Goal: Task Accomplishment & Management: Manage account settings

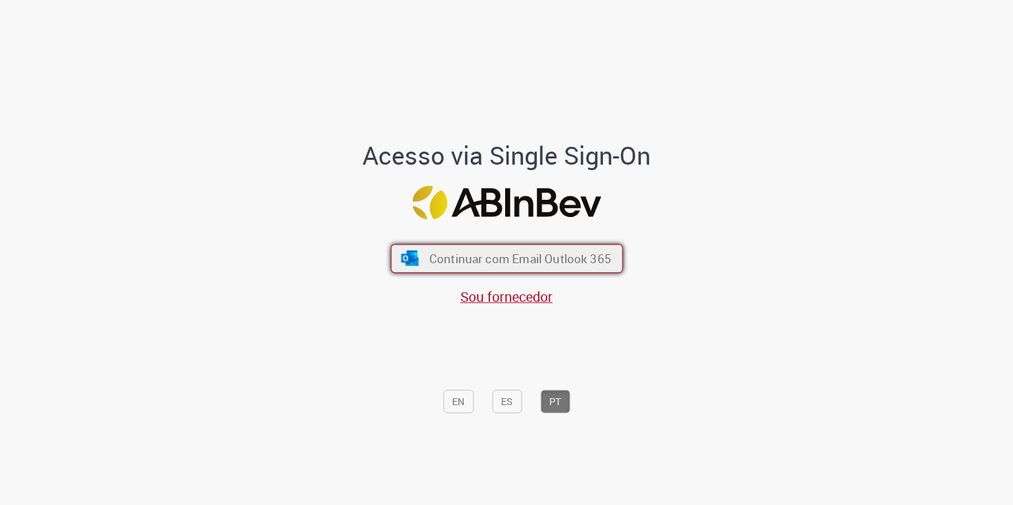
click at [478, 261] on span "Continuar com Email Outlook 365" at bounding box center [520, 258] width 182 height 16
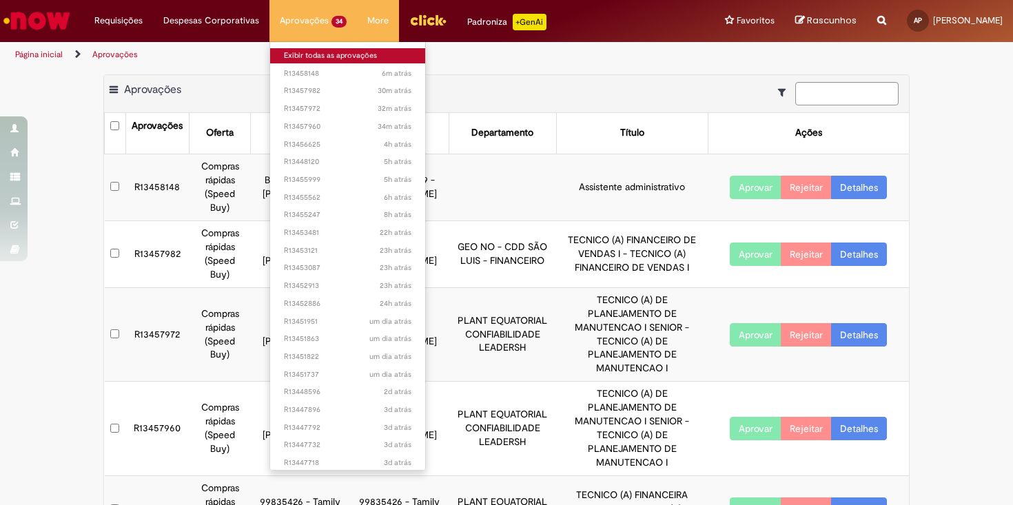
click at [326, 56] on link "Exibir todas as aprovações" at bounding box center [347, 55] width 155 height 15
click at [316, 54] on link "Exibir todas as aprovações" at bounding box center [347, 55] width 155 height 15
click at [325, 61] on link "Exibir todas as aprovações" at bounding box center [347, 55] width 155 height 15
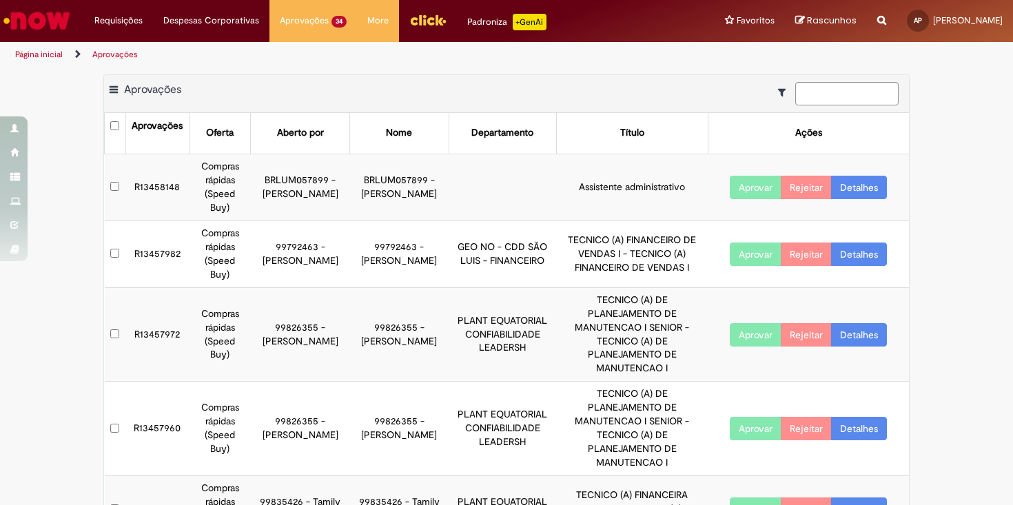
click at [592, 113] on th "Título" at bounding box center [632, 133] width 152 height 41
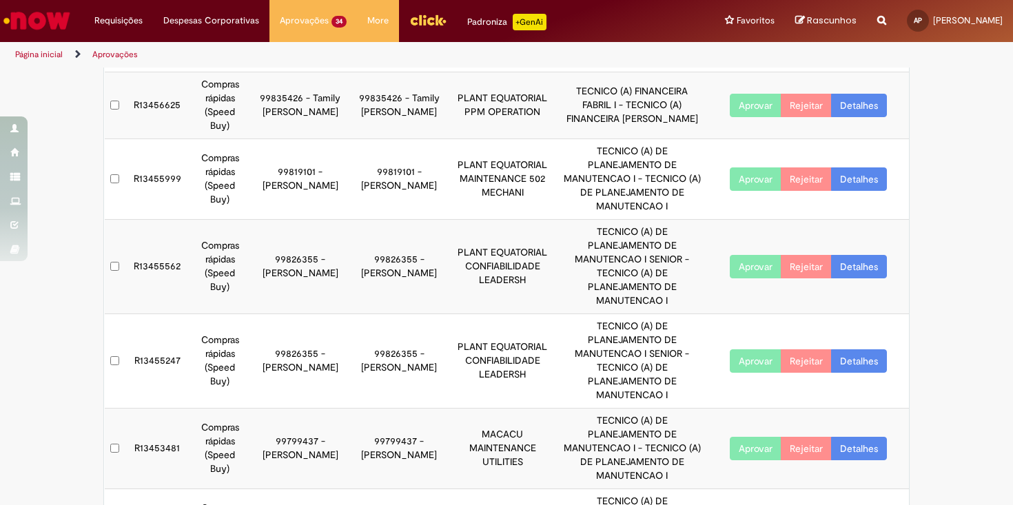
scroll to position [479, 0]
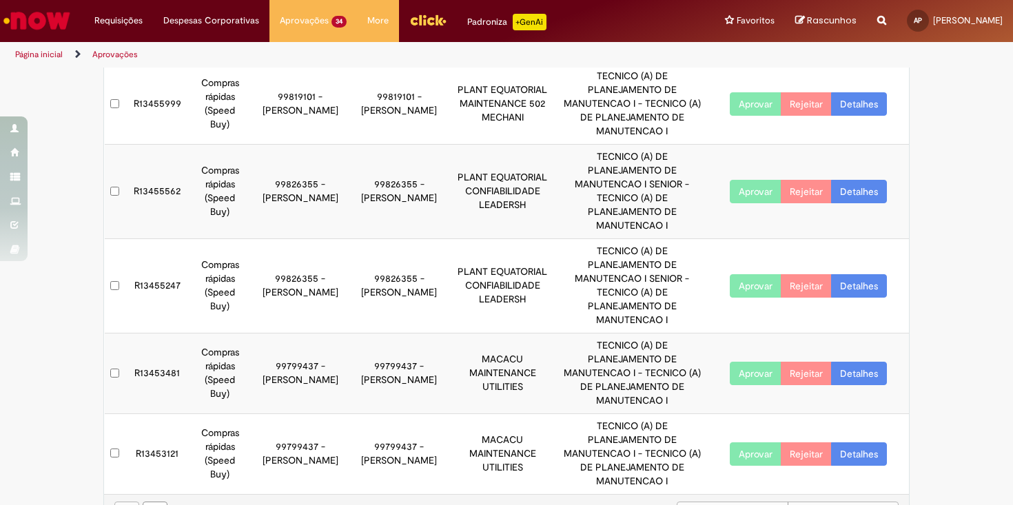
click at [849, 362] on link "Detalhes" at bounding box center [859, 373] width 56 height 23
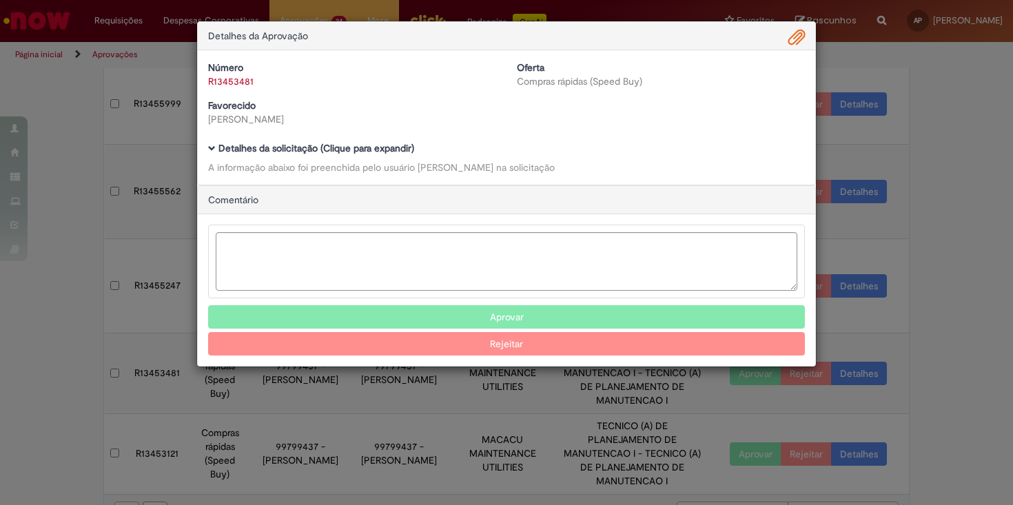
click at [336, 149] on b "Detalhes da solicitação (Clique para expandir)" at bounding box center [317, 148] width 196 height 12
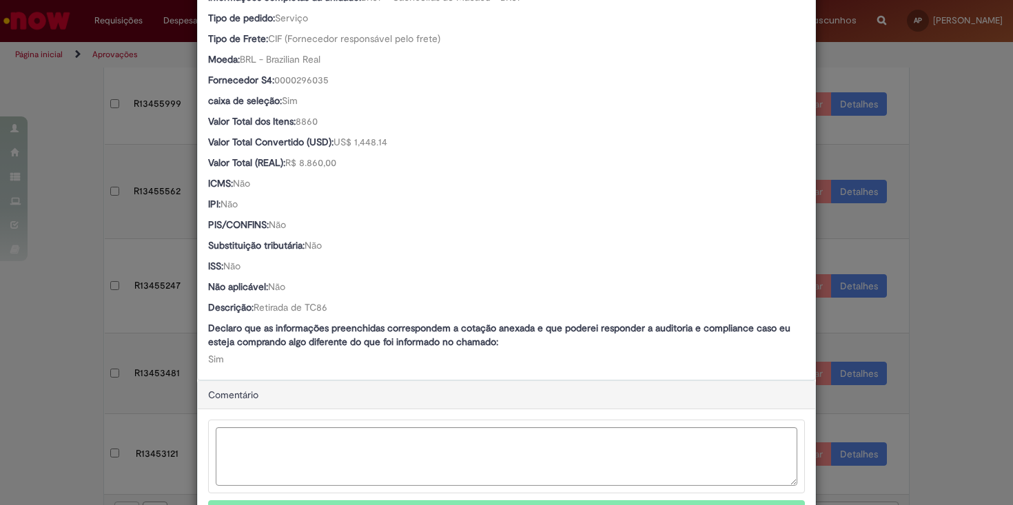
scroll to position [781, 0]
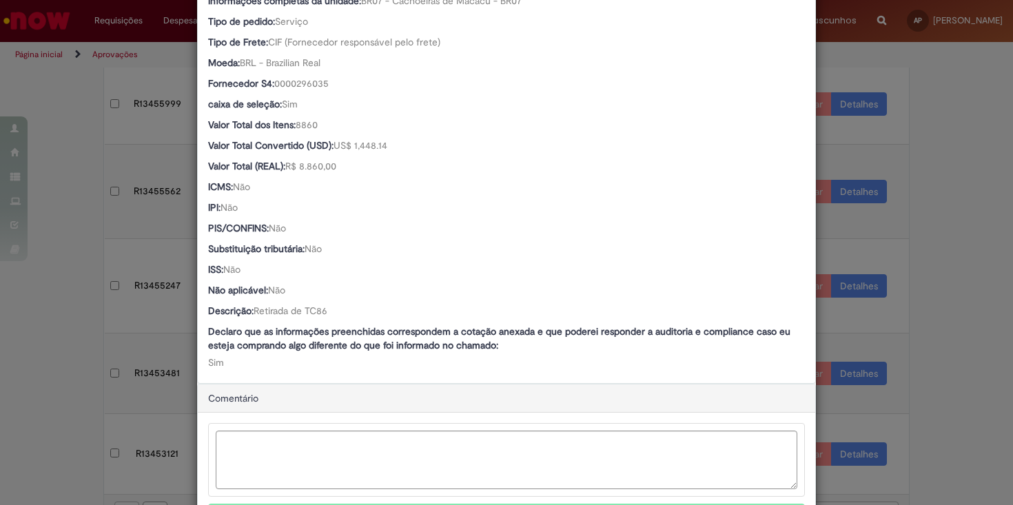
click at [103, 281] on div "Detalhes da Aprovação Número R13453481 Oferta Compras rápidas (Speed Buy) Favor…" at bounding box center [506, 252] width 1013 height 505
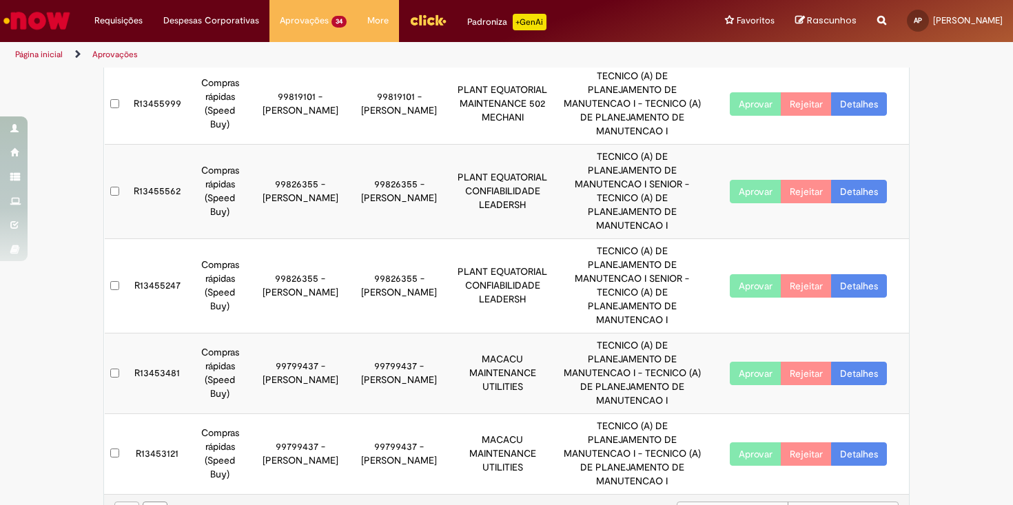
click at [863, 443] on link "Detalhes" at bounding box center [859, 454] width 56 height 23
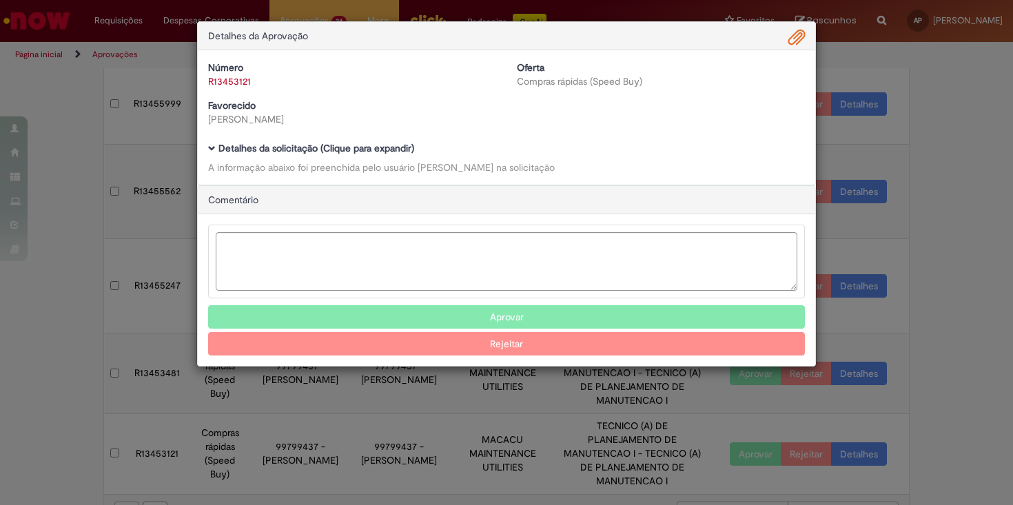
click at [345, 151] on b "Detalhes da solicitação (Clique para expandir)" at bounding box center [317, 148] width 196 height 12
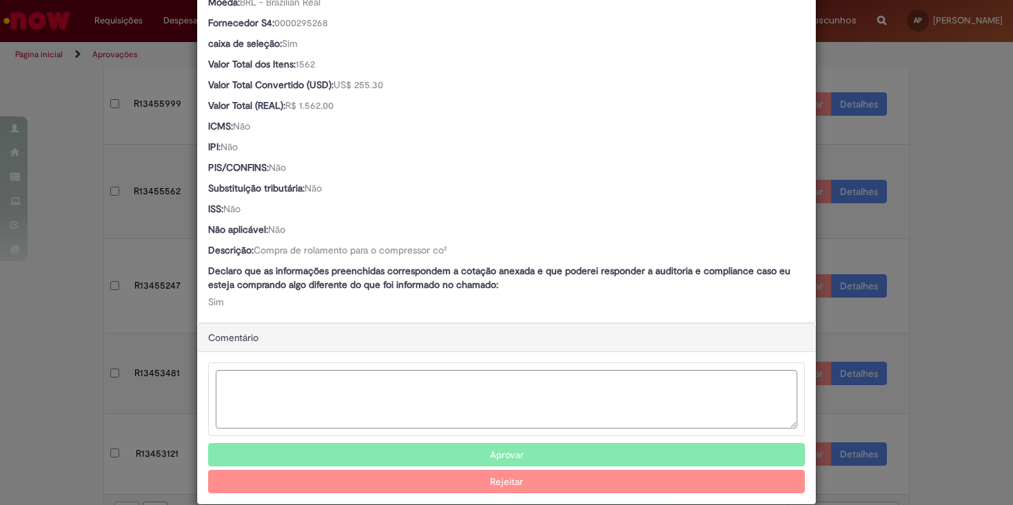
scroll to position [841, 0]
click at [463, 460] on button "Aprovar" at bounding box center [506, 455] width 597 height 23
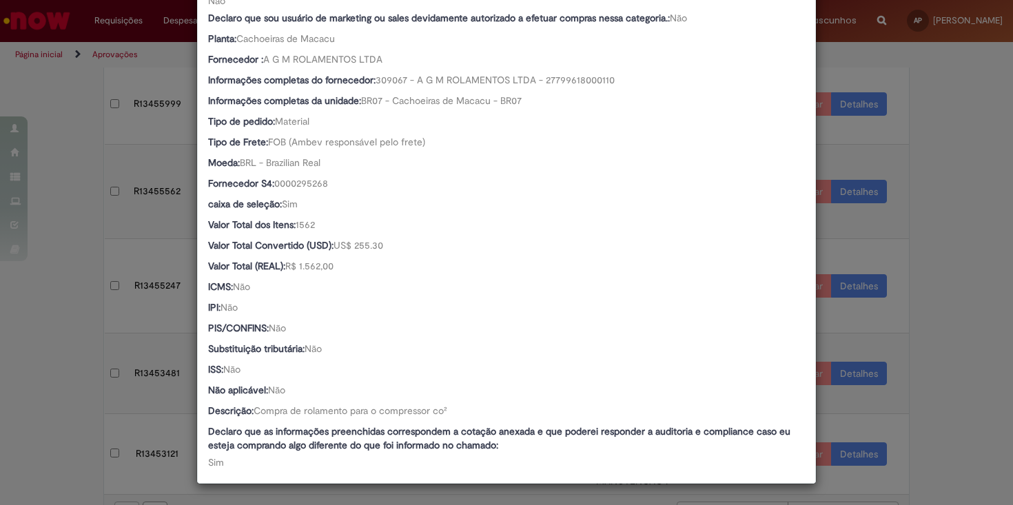
scroll to position [681, 0]
click at [980, 345] on div "Detalhes da Aprovação Número R13453121 Oferta Compras rápidas (Speed Buy) Favor…" at bounding box center [506, 252] width 1013 height 505
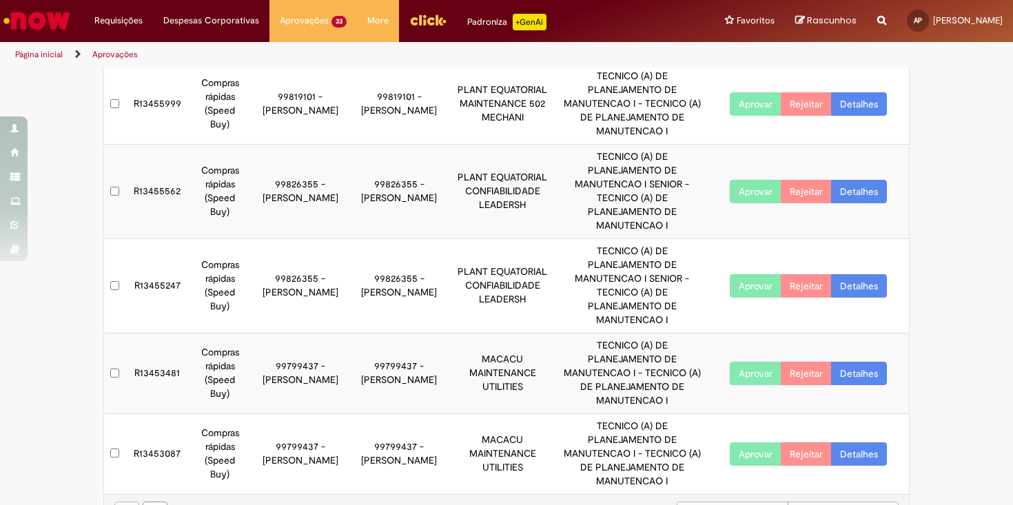
click at [868, 443] on link "Detalhes" at bounding box center [859, 454] width 56 height 23
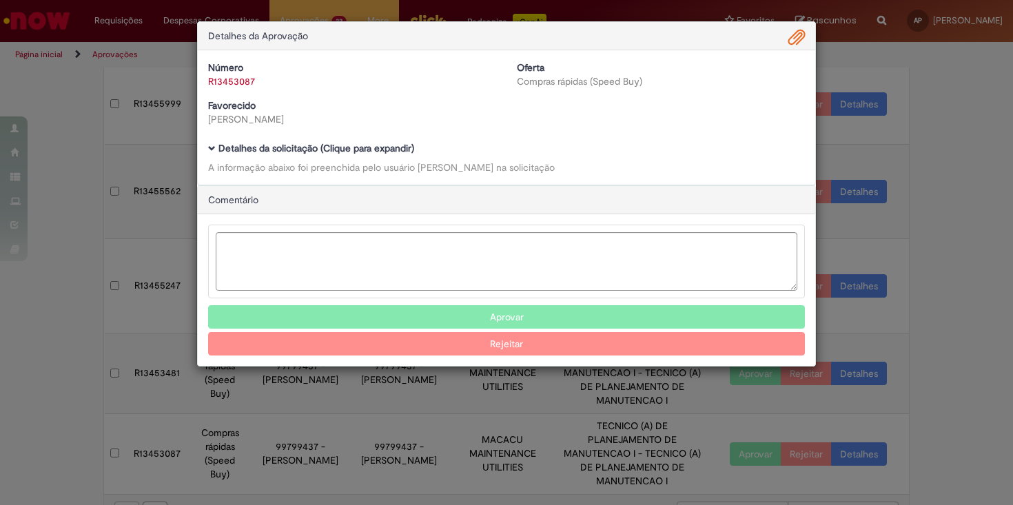
click at [346, 152] on b "Detalhes da solicitação (Clique para expandir)" at bounding box center [317, 148] width 196 height 12
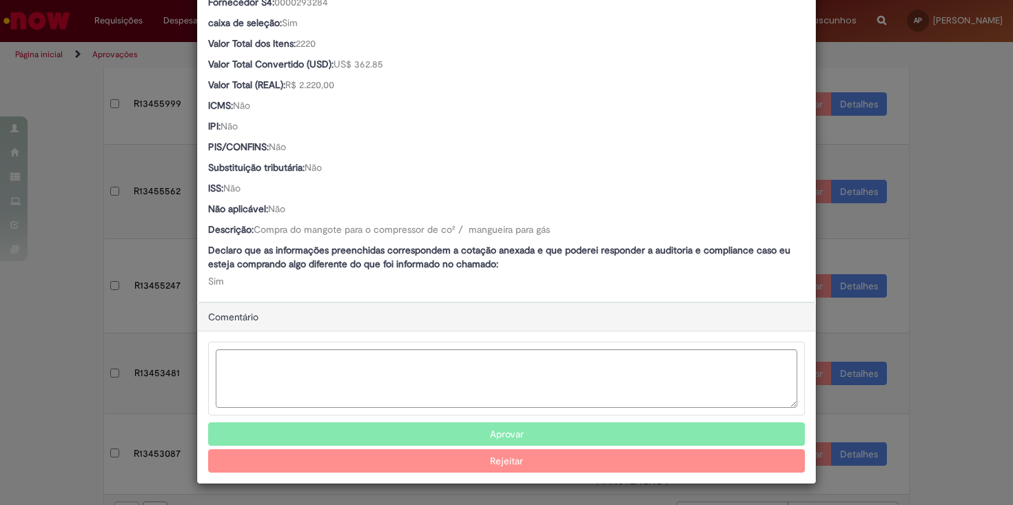
scroll to position [862, 0]
click at [446, 429] on button "Aprovar" at bounding box center [506, 434] width 597 height 23
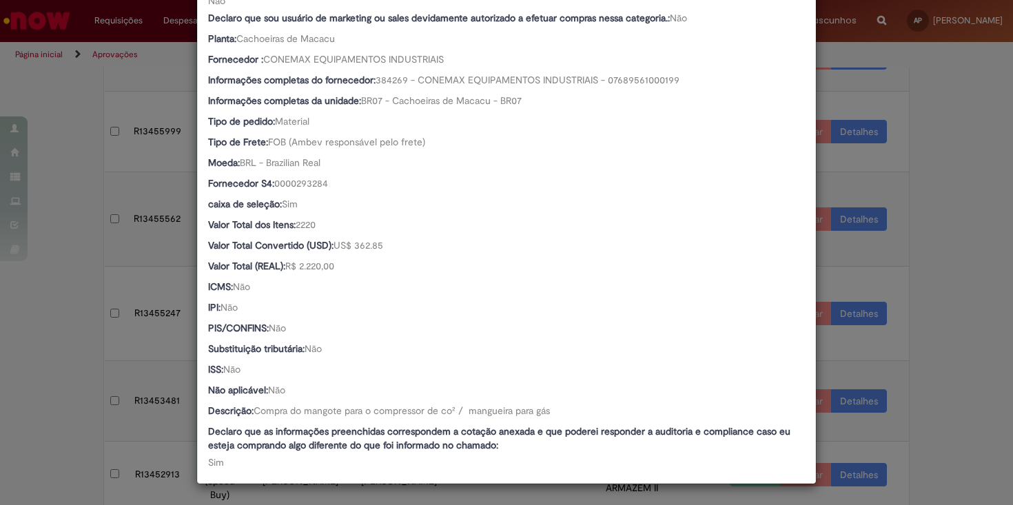
scroll to position [681, 0]
click at [935, 315] on div "Detalhes da Aprovação Número R13453087 Oferta Compras rápidas (Speed Buy) Favor…" at bounding box center [506, 252] width 1013 height 505
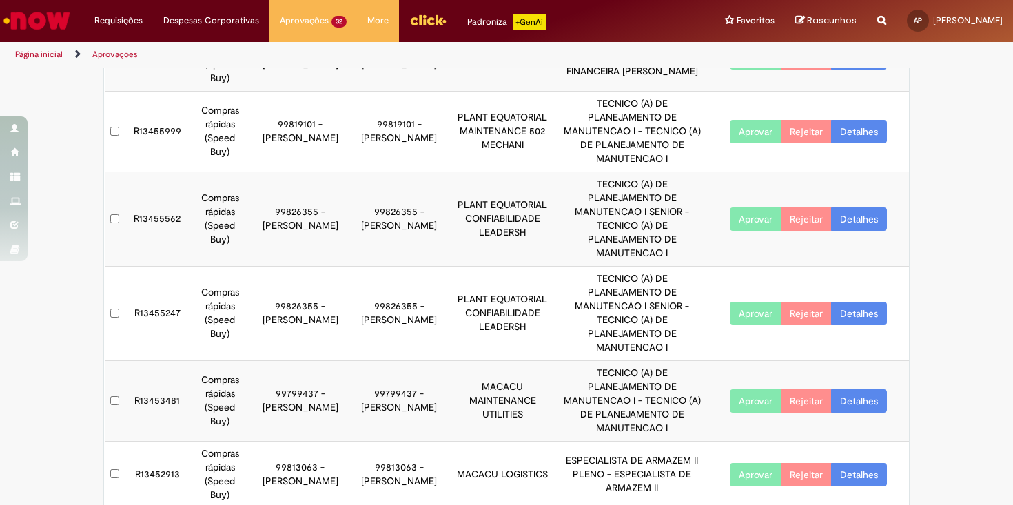
click at [868, 463] on link "Detalhes" at bounding box center [859, 474] width 56 height 23
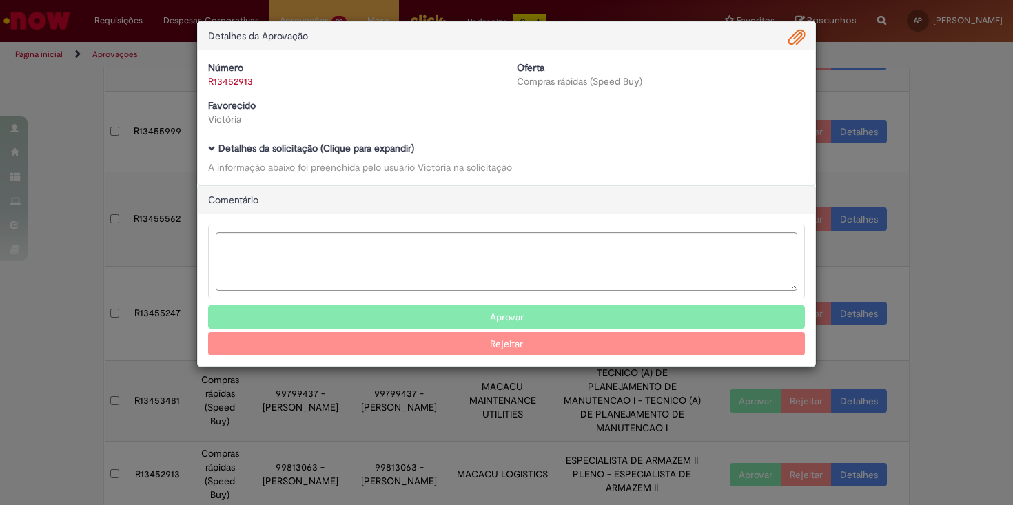
click at [294, 149] on b "Detalhes da solicitação (Clique para expandir)" at bounding box center [317, 148] width 196 height 12
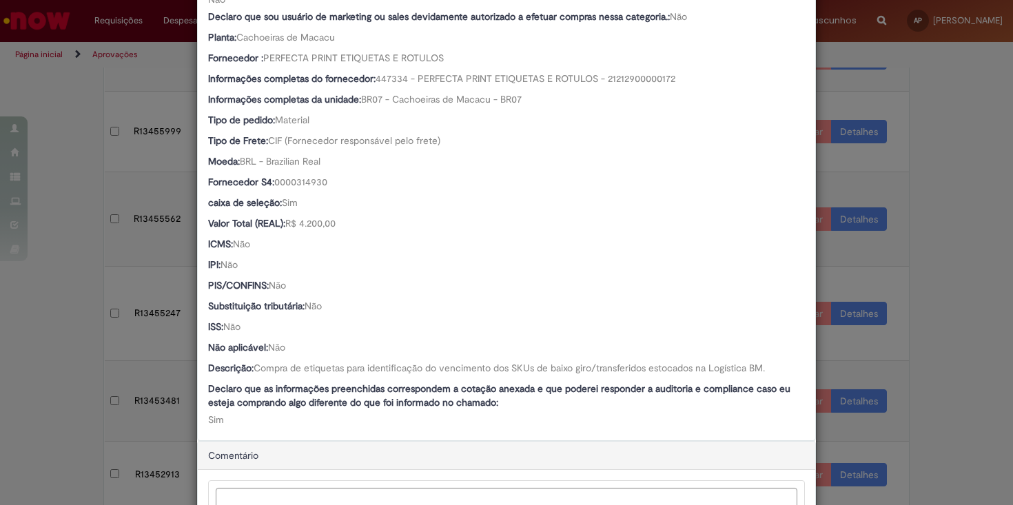
scroll to position [689, 0]
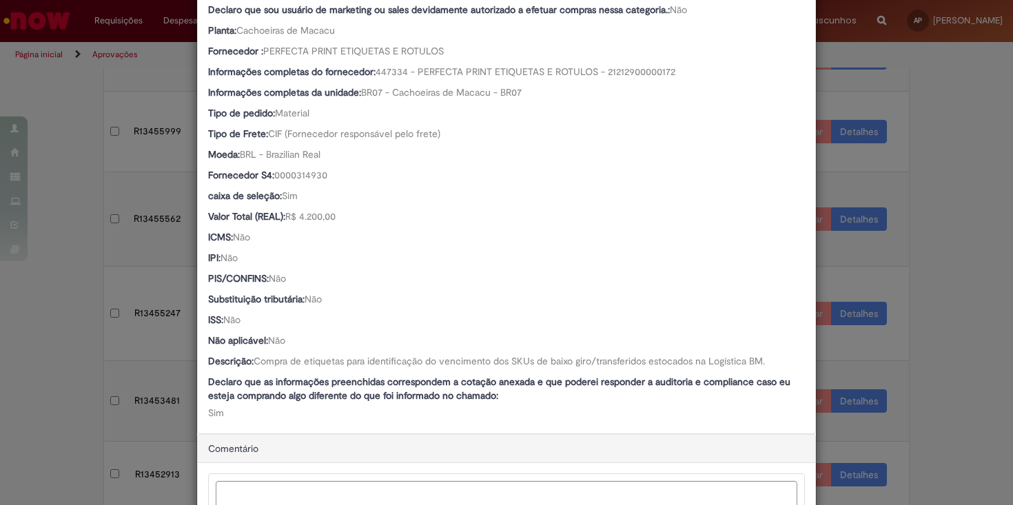
click at [929, 319] on div "Detalhes da Aprovação Número R13452913 Oferta Compras rápidas (Speed Buy) Favor…" at bounding box center [506, 252] width 1013 height 505
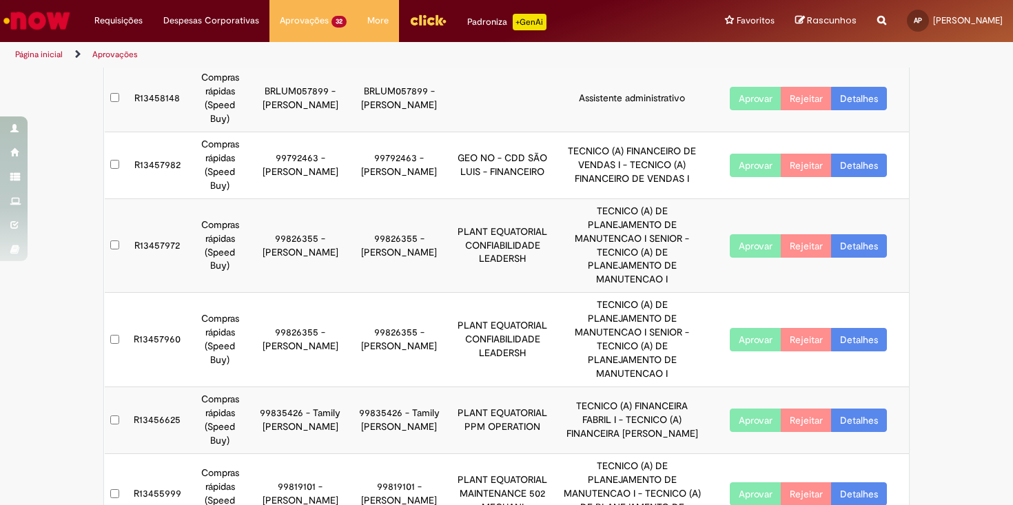
scroll to position [0, 0]
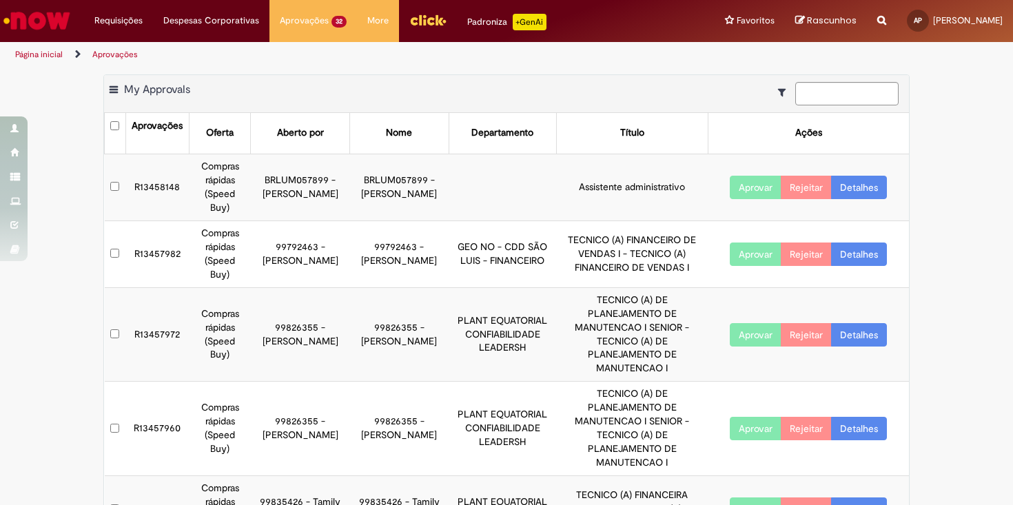
click at [861, 181] on link "Detalhes" at bounding box center [859, 187] width 56 height 23
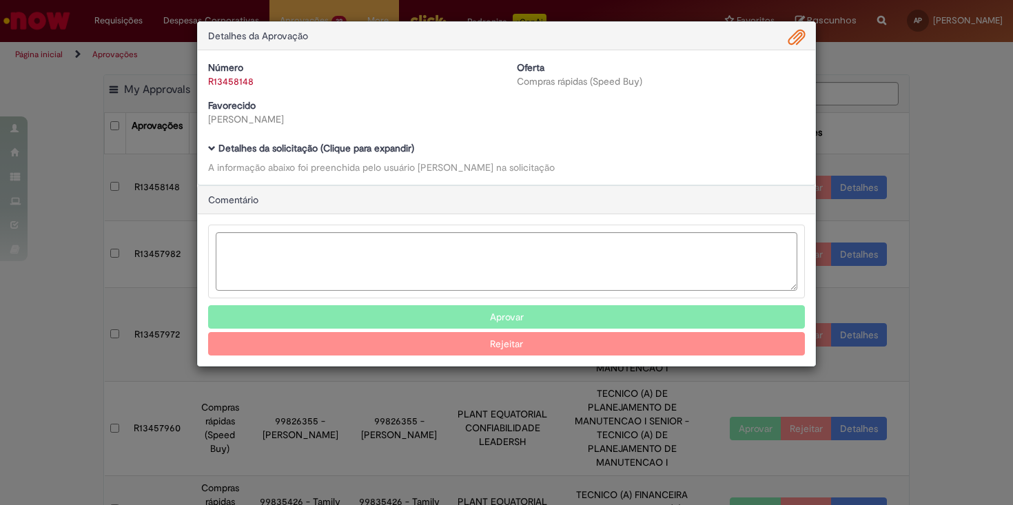
click at [860, 185] on body "Detalhes da Aprovação Número R13458148 Oferta Compras rápidas (Speed Buy) Favor…" at bounding box center [506, 252] width 1013 height 505
click at [300, 151] on b "Detalhes da solicitação (Clique para expandir)" at bounding box center [317, 148] width 196 height 12
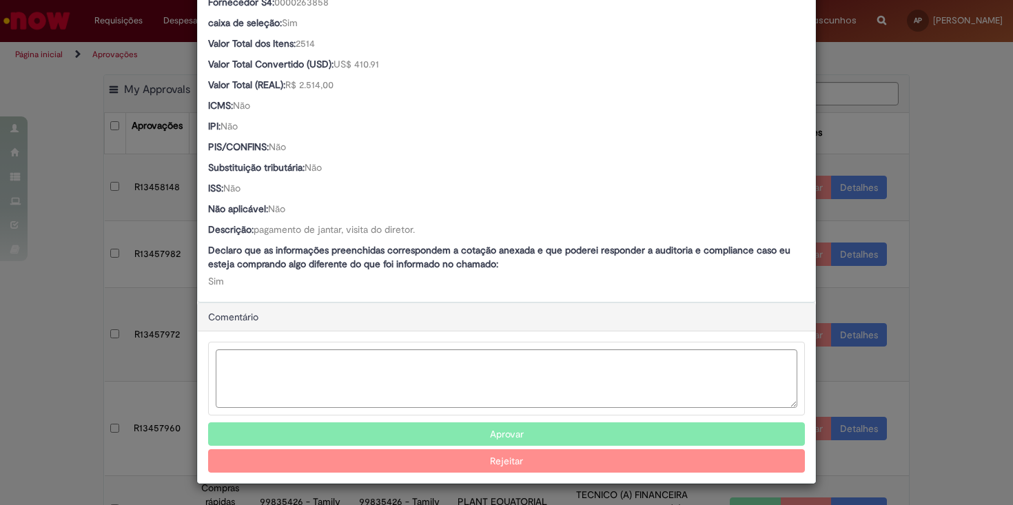
scroll to position [843, 0]
click at [959, 274] on div "Detalhes da Aprovação Número R13458148 Oferta Compras rápidas (Speed Buy) Favor…" at bounding box center [506, 252] width 1013 height 505
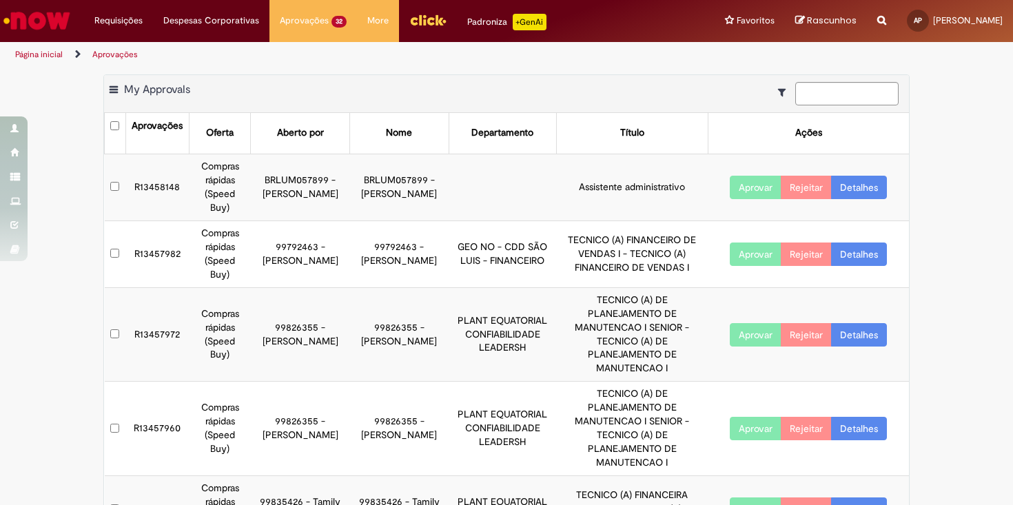
scroll to position [452, 0]
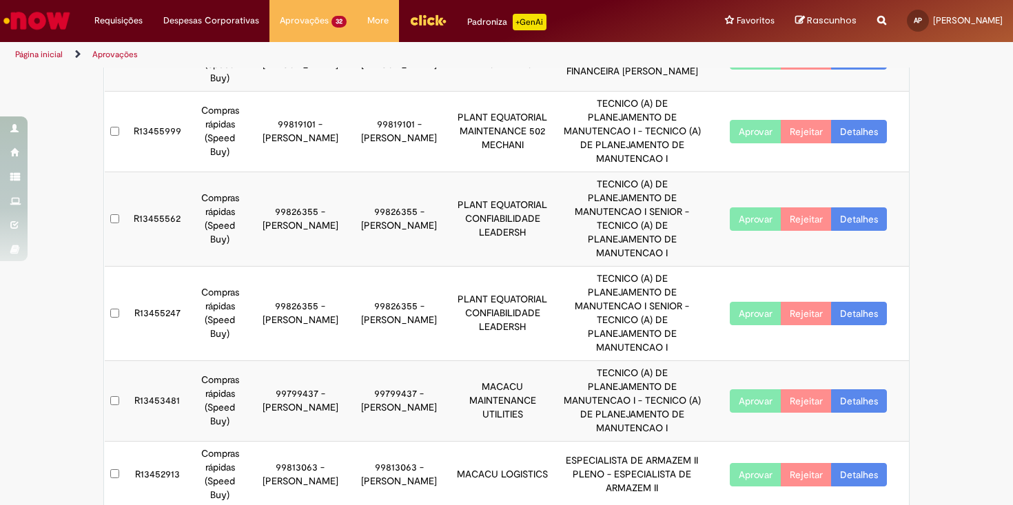
click at [751, 390] on button "Aprovar" at bounding box center [756, 401] width 52 height 23
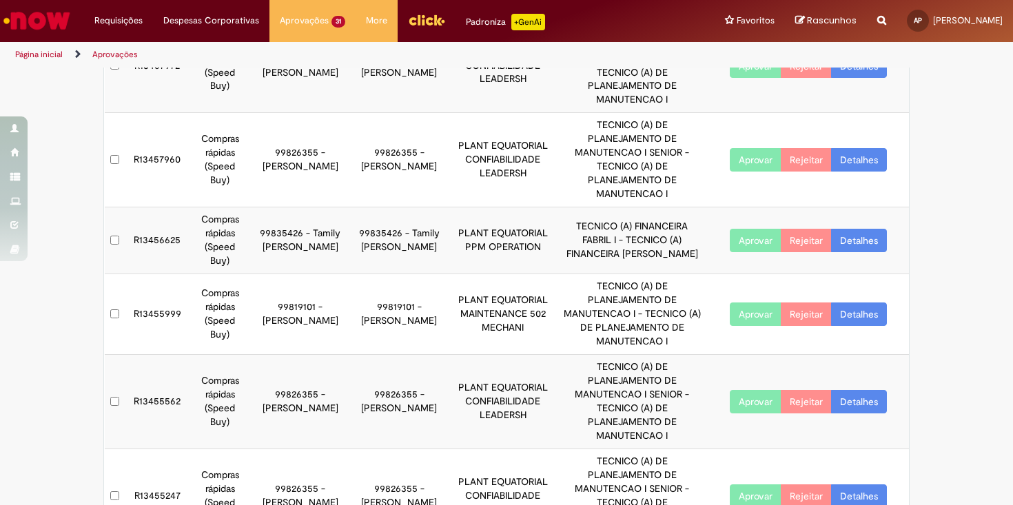
scroll to position [0, 0]
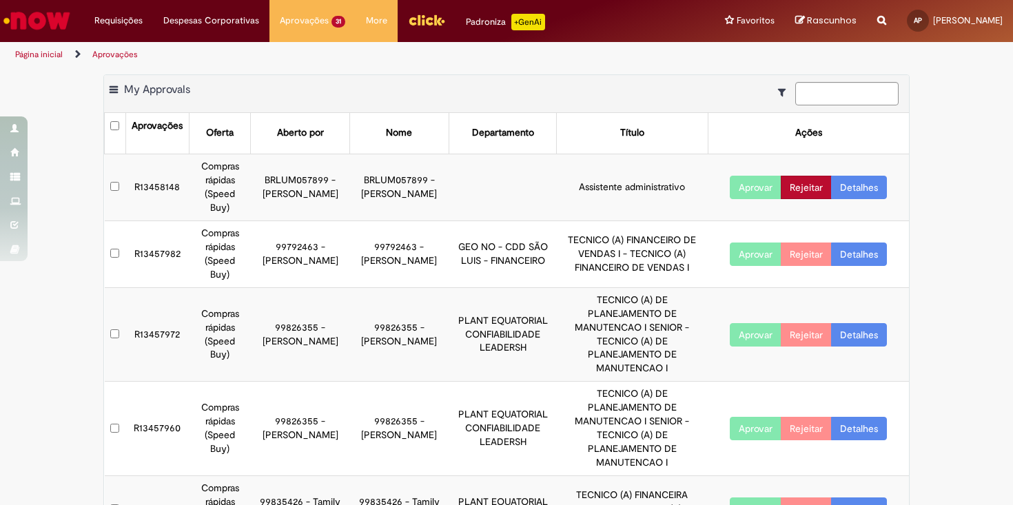
click at [801, 182] on button "Rejeitar" at bounding box center [806, 187] width 51 height 23
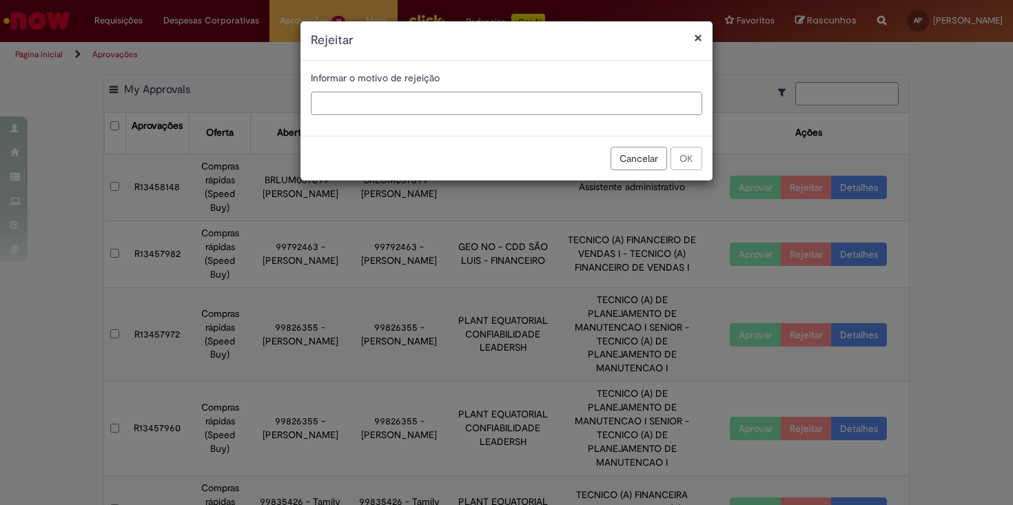
click at [552, 103] on input "text" at bounding box center [507, 103] width 392 height 23
type input "**********"
click at [689, 168] on button "OK" at bounding box center [687, 158] width 32 height 23
